Goal: Use online tool/utility: Utilize a website feature to perform a specific function

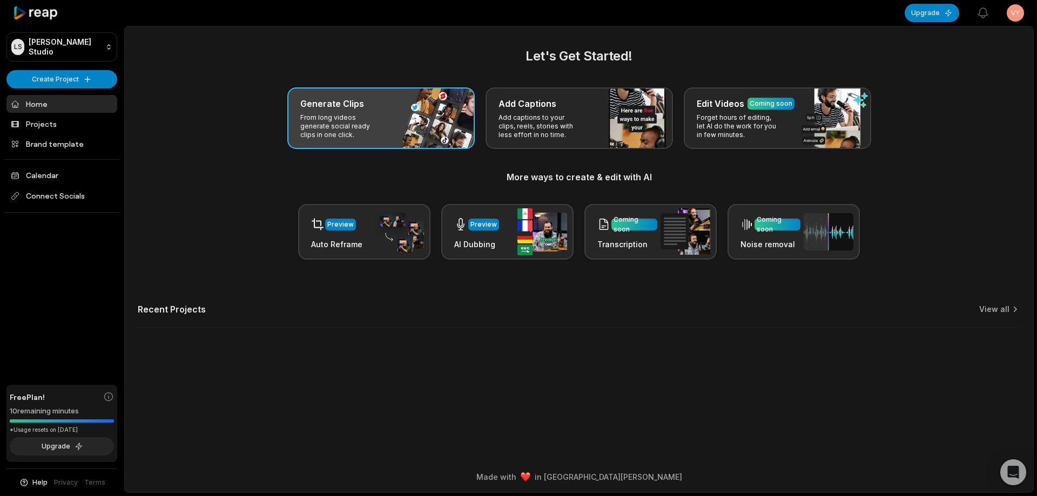
click at [361, 122] on p "From long videos generate social ready clips in one click." at bounding box center [342, 126] width 84 height 26
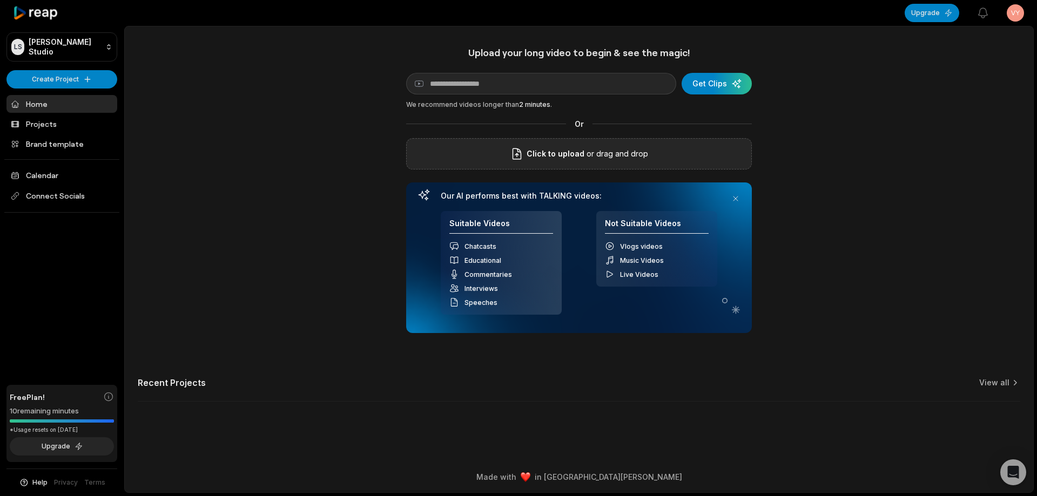
click at [661, 158] on div "Click to upload or drag and drop" at bounding box center [579, 153] width 346 height 31
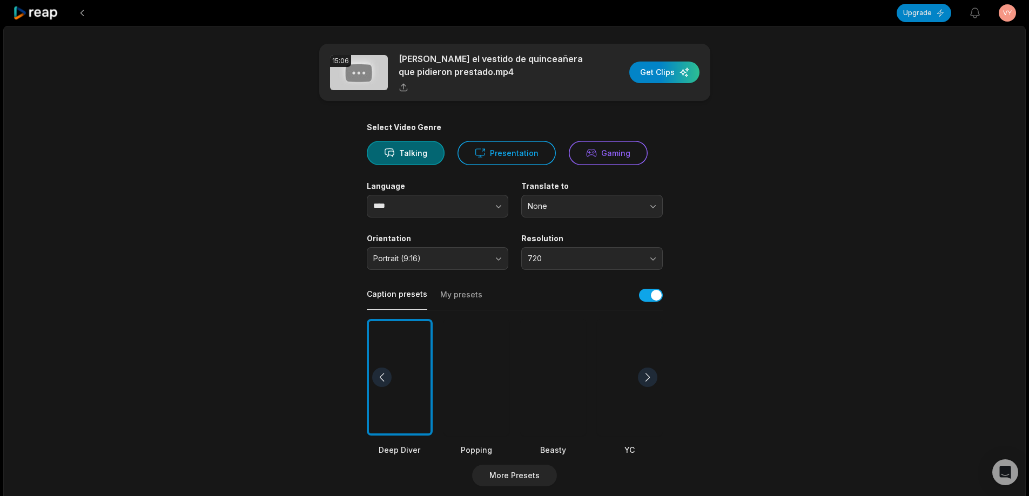
click at [547, 379] on div at bounding box center [553, 377] width 66 height 117
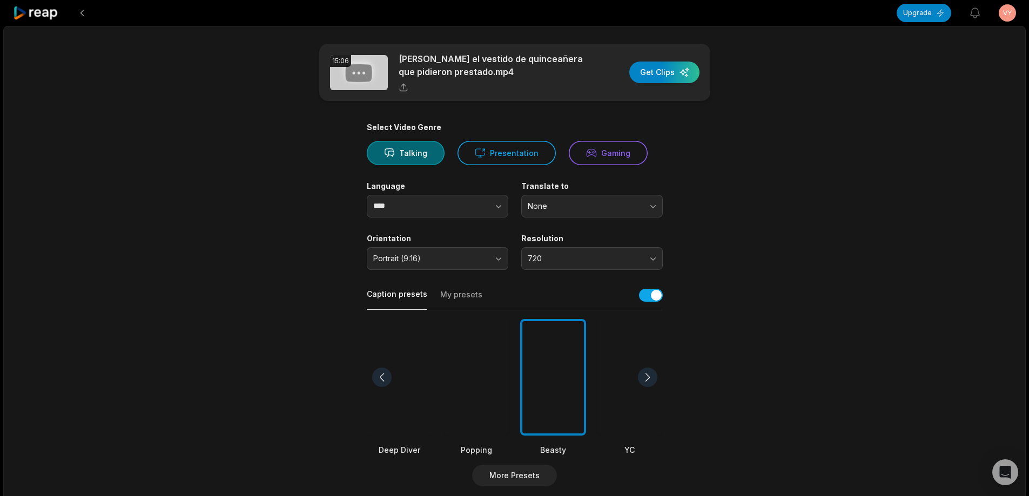
scroll to position [162, 0]
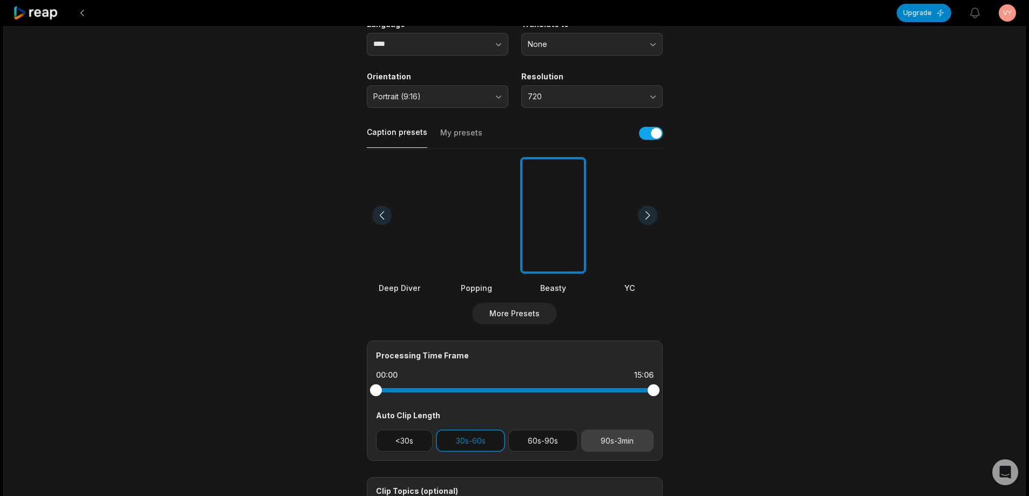
click at [606, 434] on button "90s-3min" at bounding box center [617, 441] width 72 height 22
click at [488, 432] on button "30s-60s" at bounding box center [470, 441] width 69 height 22
drag, startPoint x: 650, startPoint y: 388, endPoint x: 560, endPoint y: 394, distance: 91.0
click at [560, 394] on div at bounding box center [560, 391] width 12 height 12
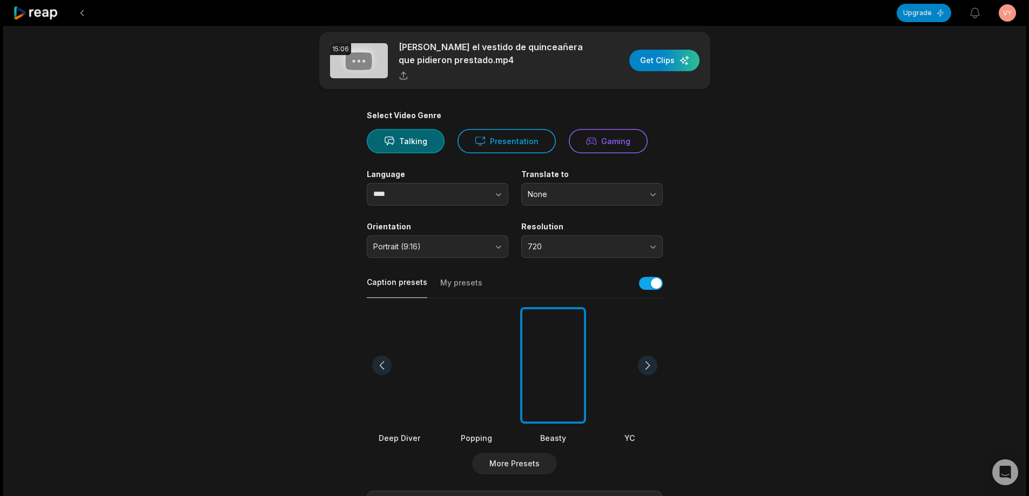
scroll to position [0, 0]
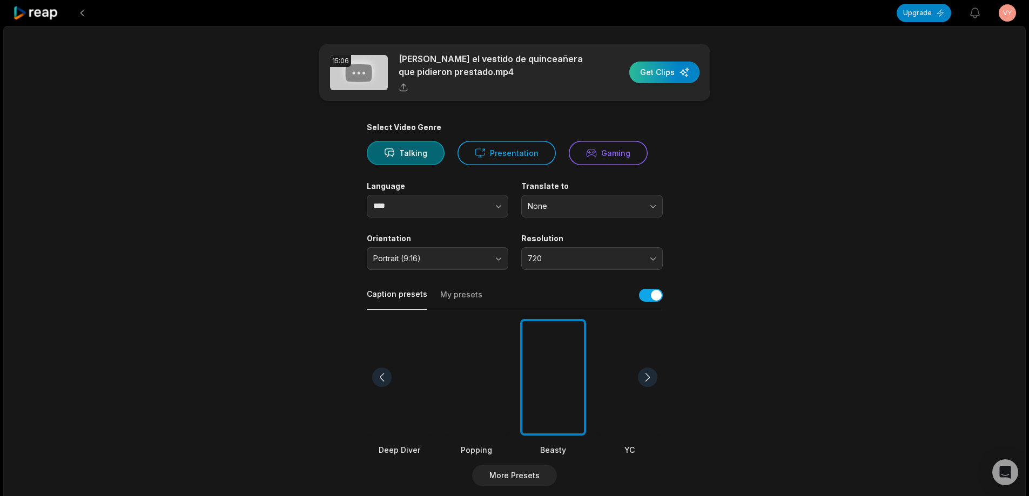
click at [687, 75] on div "button" at bounding box center [664, 73] width 70 height 22
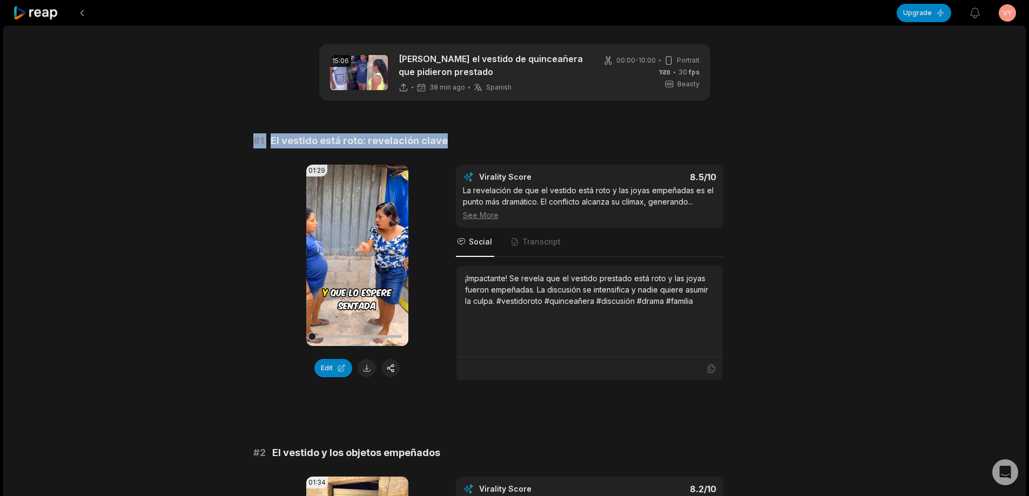
drag, startPoint x: 251, startPoint y: 142, endPoint x: 440, endPoint y: 143, distance: 189.6
copy div "# 1 El vestido está roto: revelación clave"
